Goal: Ask a question

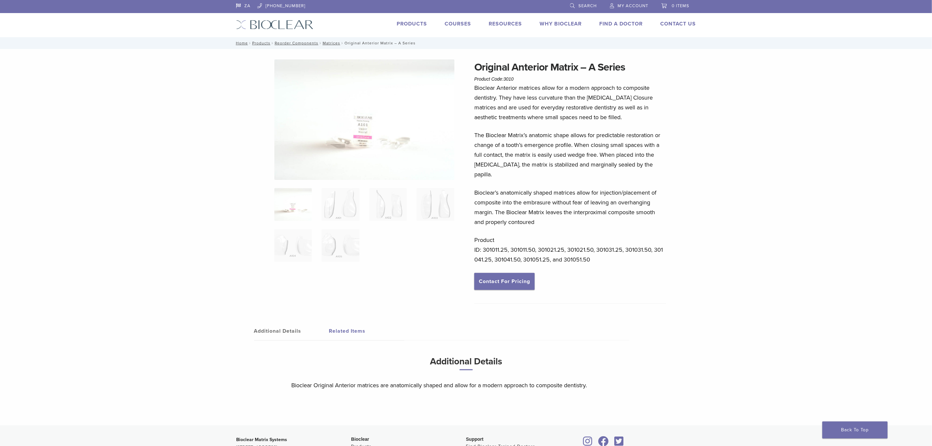
click at [370, 104] on img at bounding box center [364, 119] width 180 height 120
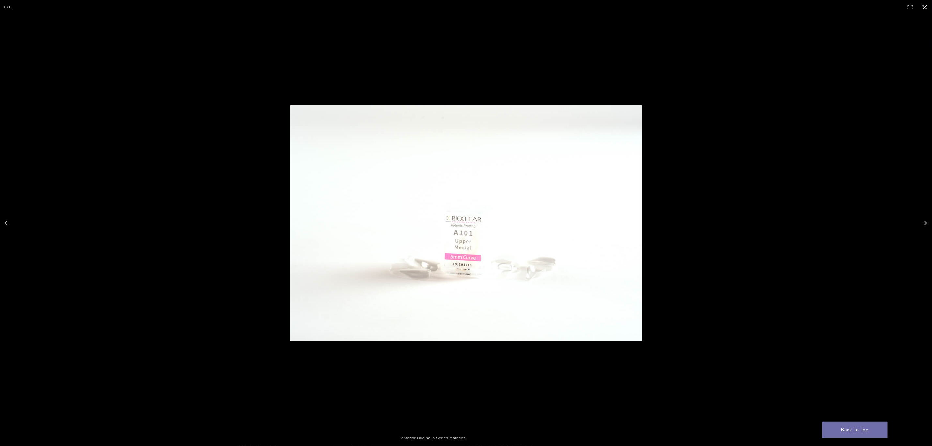
click at [747, 161] on div at bounding box center [552, 230] width 525 height 251
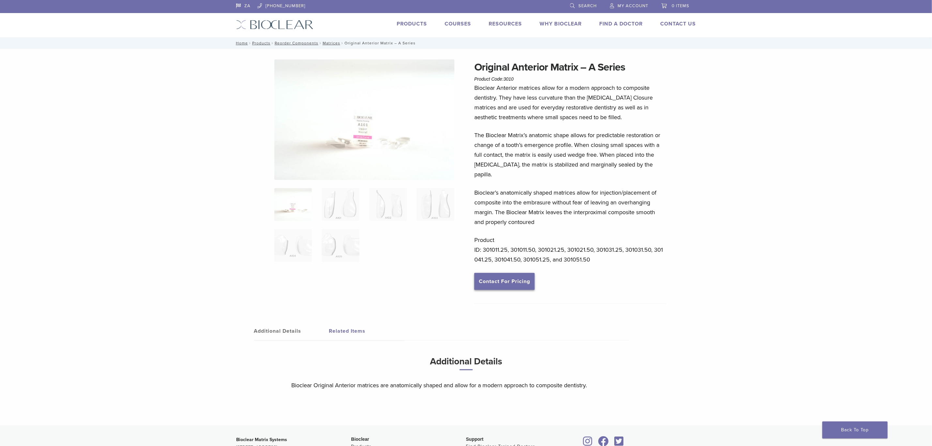
click at [494, 274] on link "Contact For Pricing" at bounding box center [504, 281] width 60 height 17
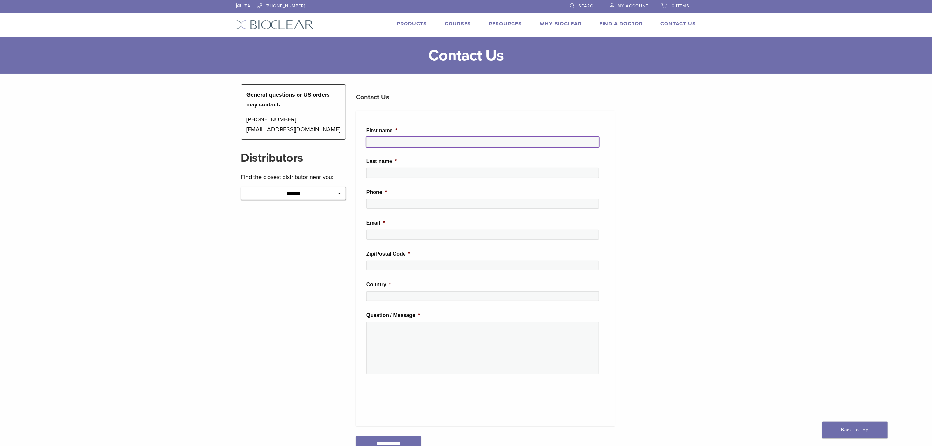
click at [415, 139] on input "First name *" at bounding box center [482, 142] width 233 height 10
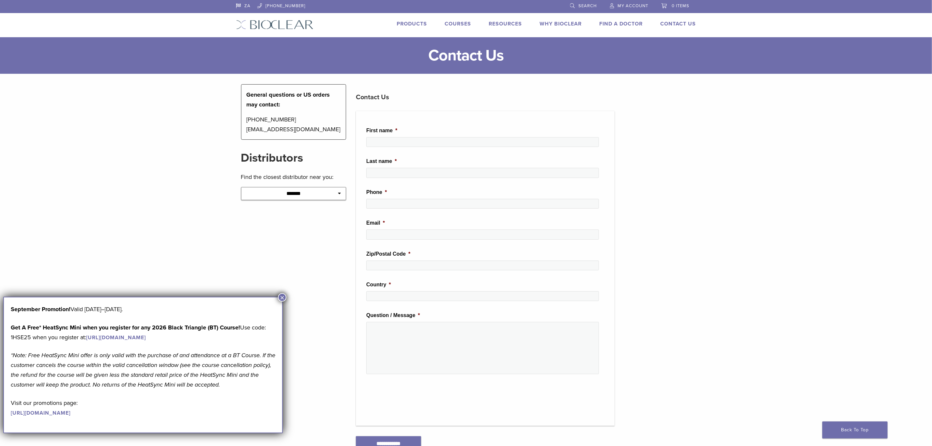
click at [368, 224] on label "Email *" at bounding box center [375, 223] width 19 height 7
click at [368, 229] on input "Email *" at bounding box center [482, 234] width 233 height 10
